Goal: Register for event/course

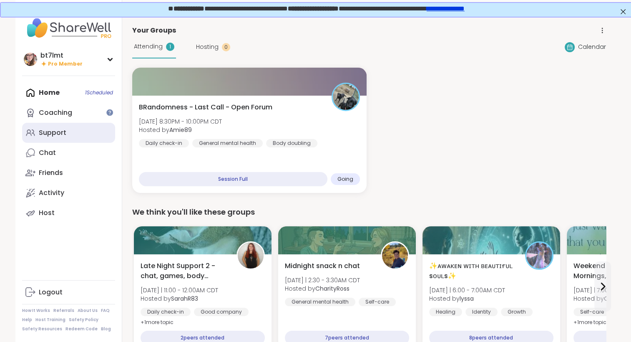
click at [48, 131] on div "Support" at bounding box center [53, 132] width 28 height 9
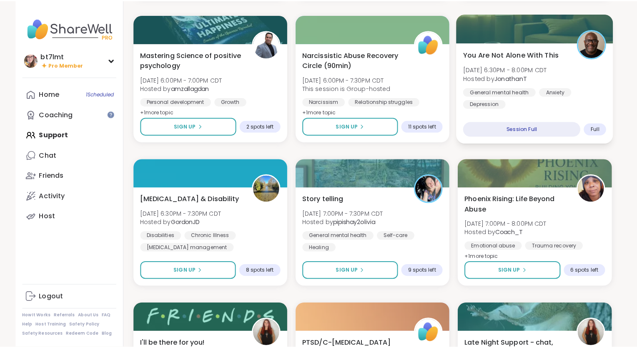
scroll to position [459, 0]
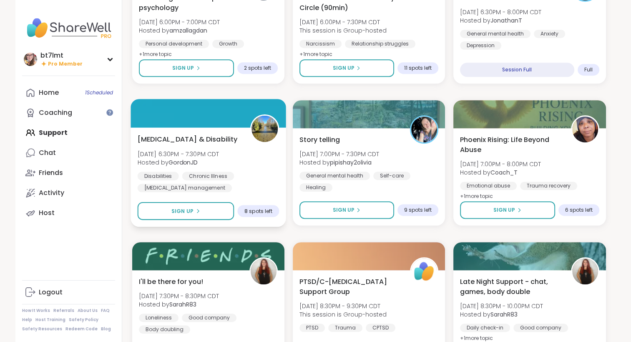
click at [279, 150] on div "[MEDICAL_DATA] & Disability [DATE] 6:30PM - 7:30PM CDT Hosted by GordonJD Disab…" at bounding box center [208, 163] width 142 height 58
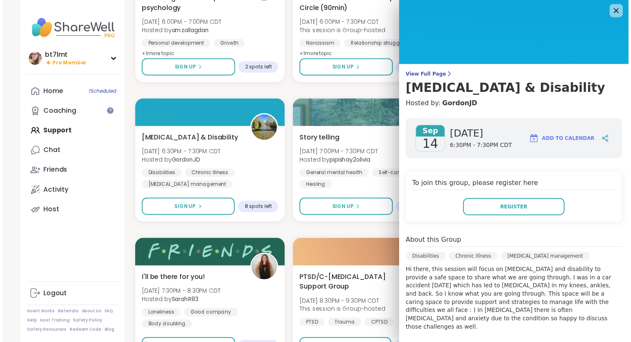
scroll to position [0, 0]
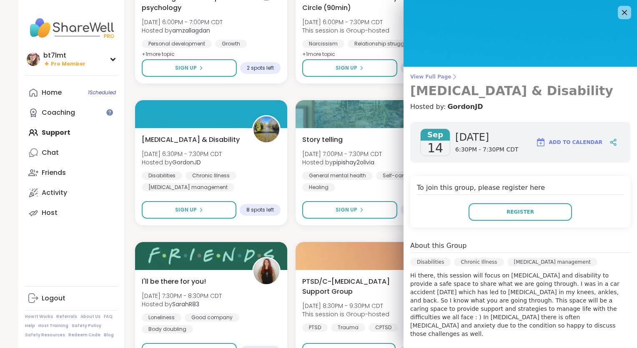
click at [451, 78] on icon at bounding box center [454, 76] width 7 height 7
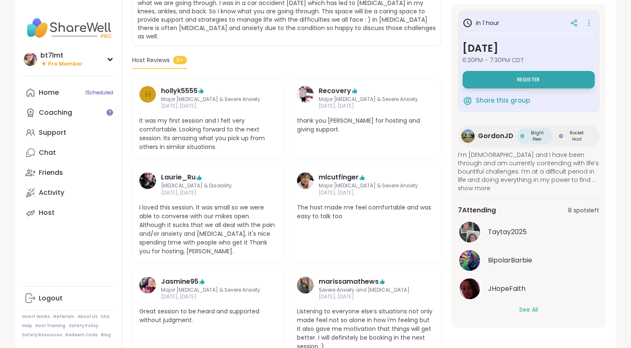
scroll to position [209, 0]
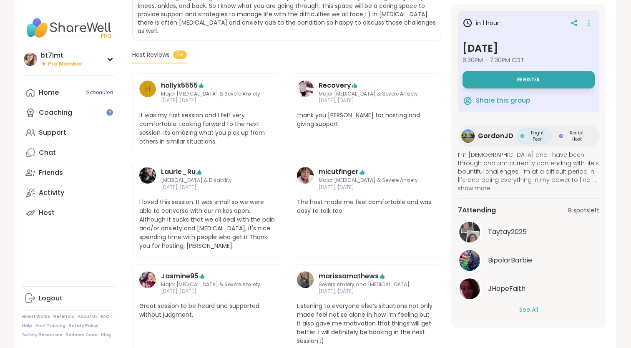
click at [530, 308] on button "See All" at bounding box center [528, 309] width 19 height 9
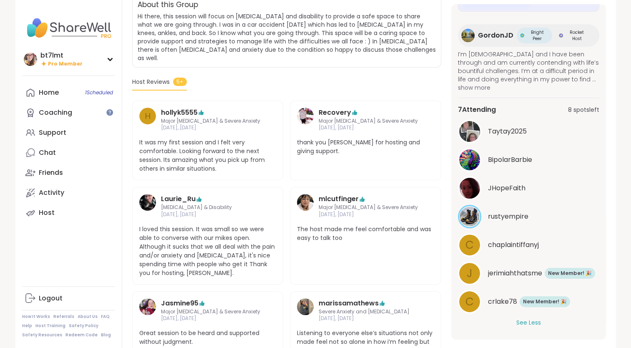
scroll to position [125, 0]
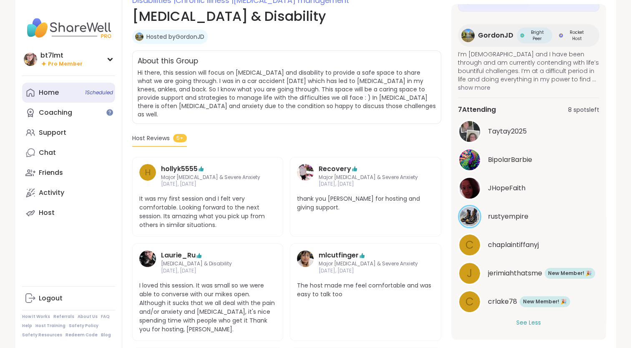
click at [63, 94] on link "Home 1 Scheduled" at bounding box center [68, 93] width 93 height 20
